Goal: Navigation & Orientation: Find specific page/section

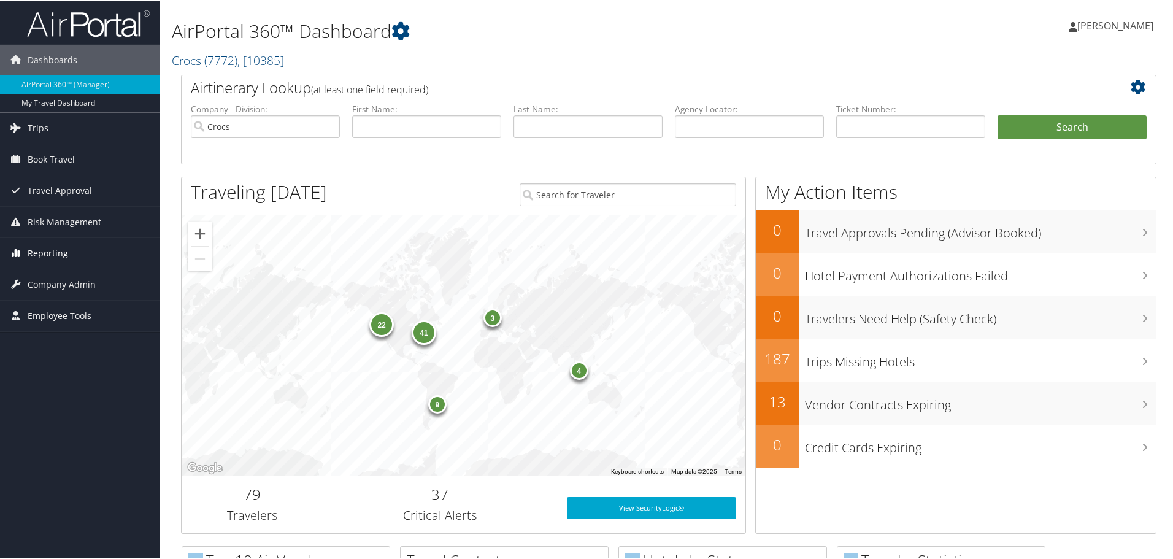
click at [53, 251] on span "Reporting" at bounding box center [48, 252] width 40 height 31
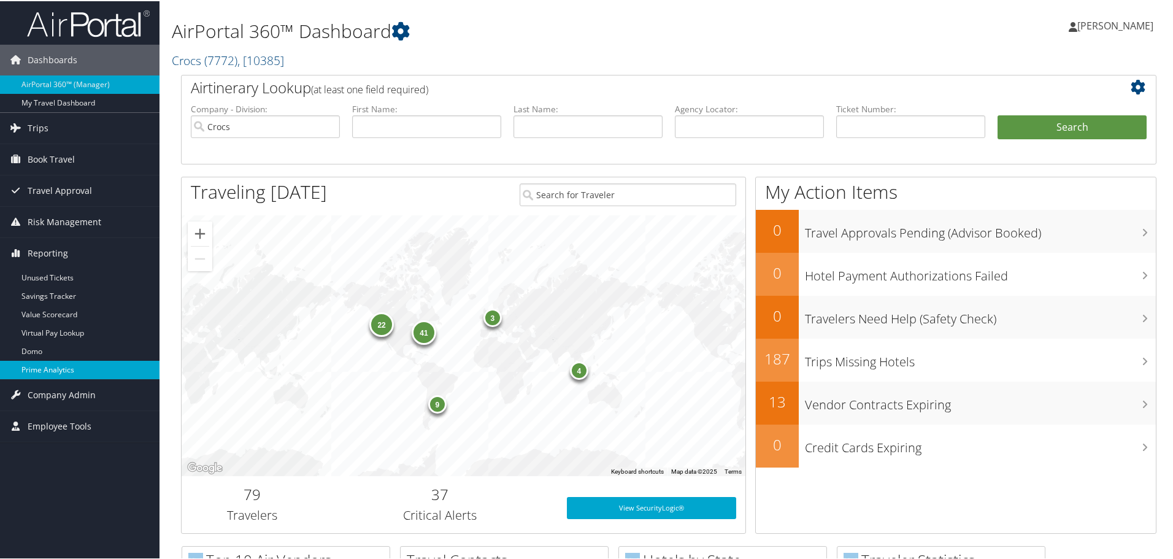
click at [58, 367] on link "Prime Analytics" at bounding box center [80, 369] width 160 height 18
